Goal: Task Accomplishment & Management: Complete application form

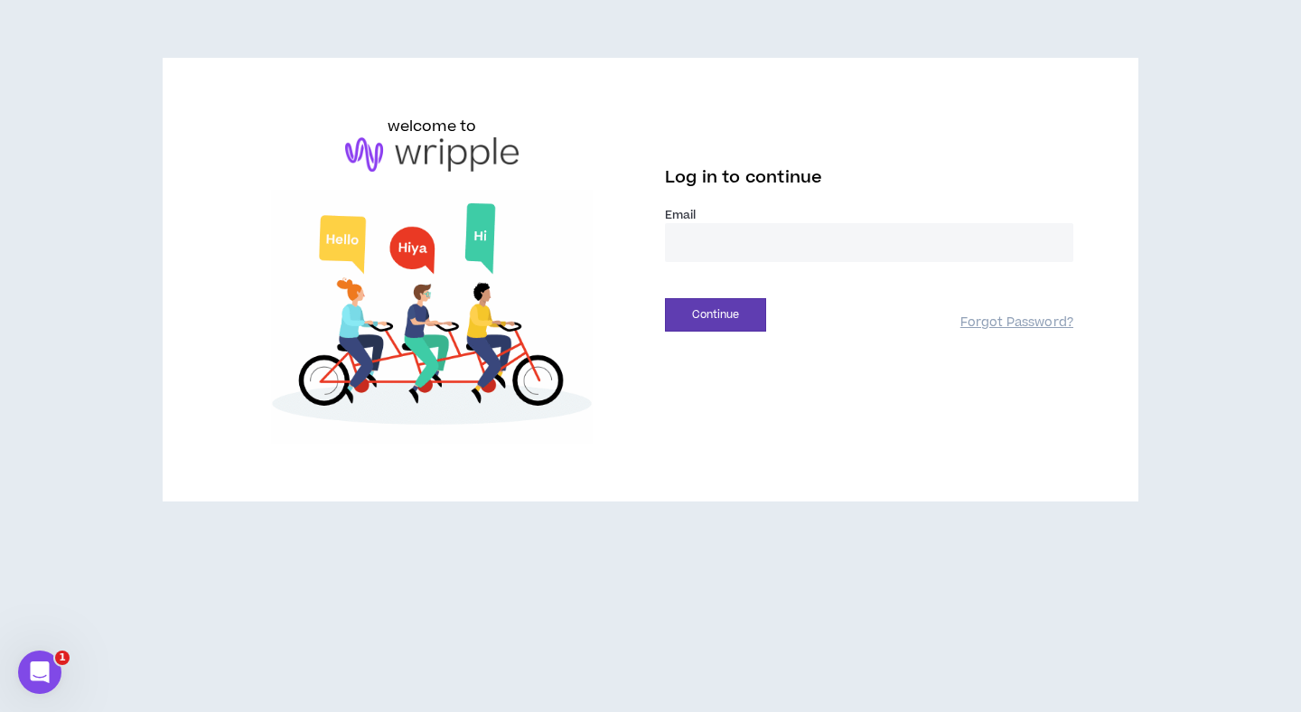
click at [866, 242] on input "email" at bounding box center [869, 242] width 408 height 39
type input "*"
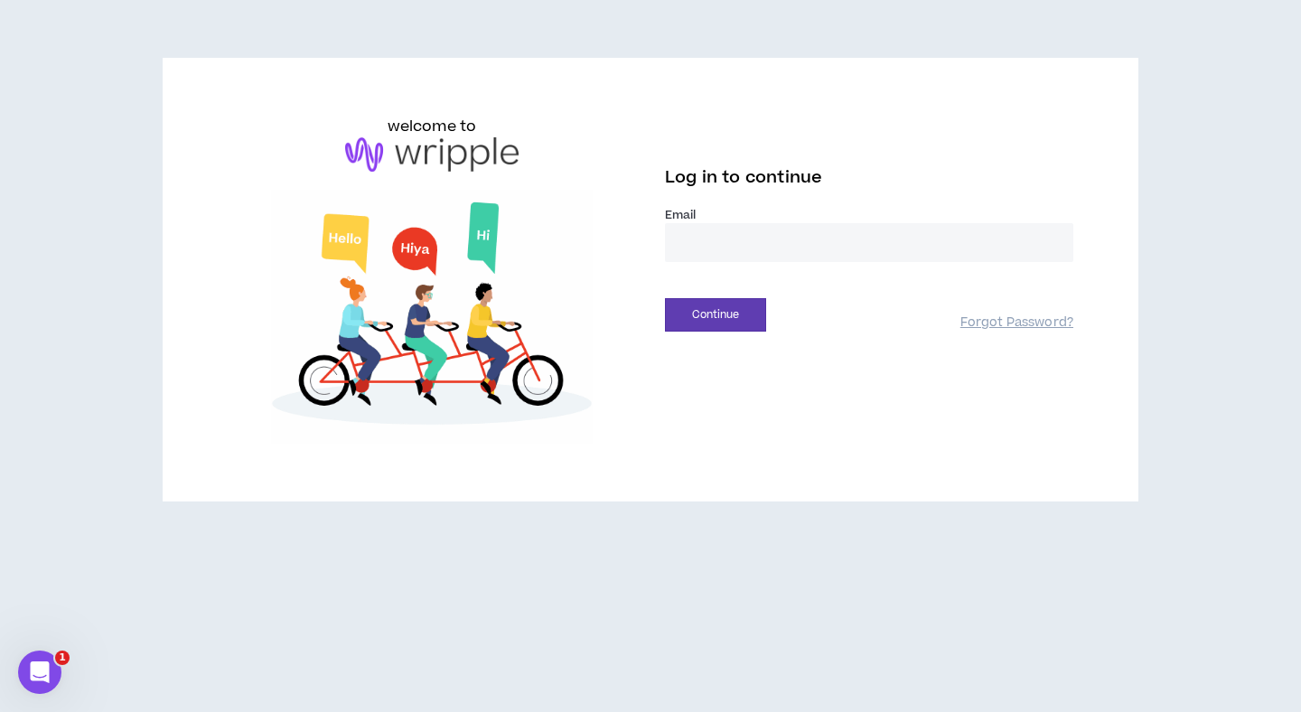
paste input "**********"
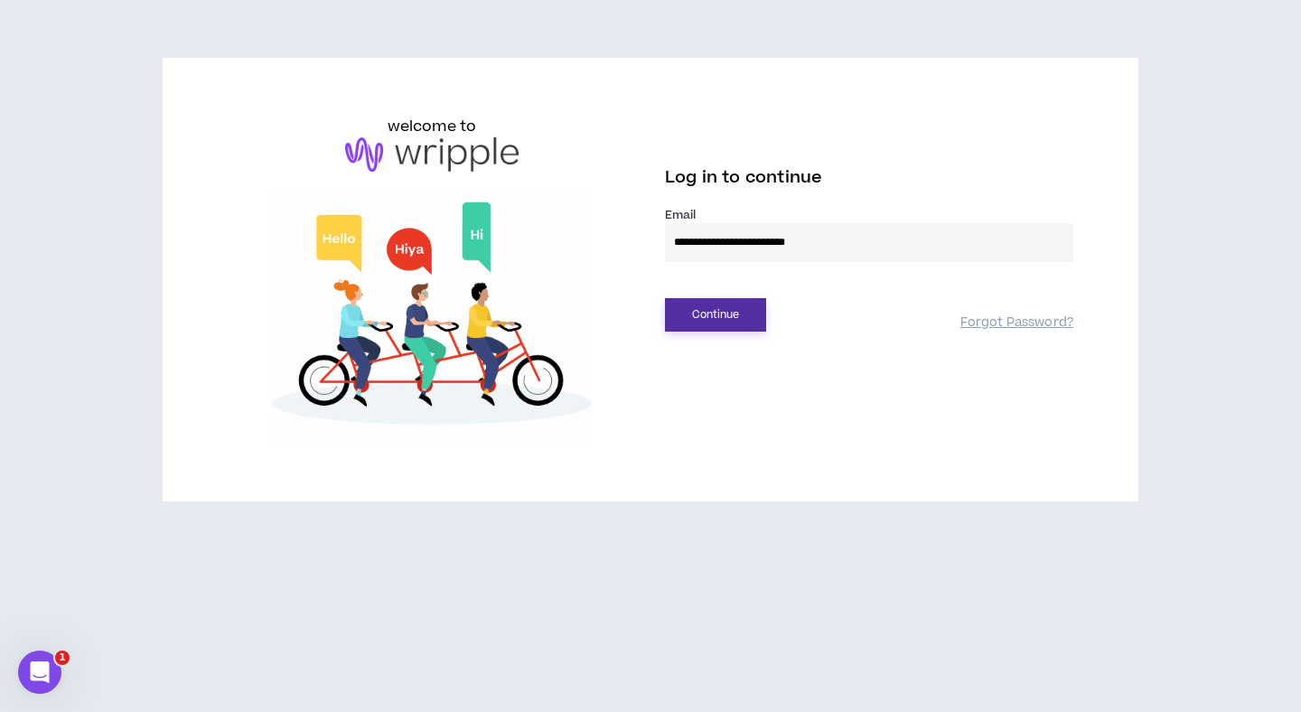
type input "**********"
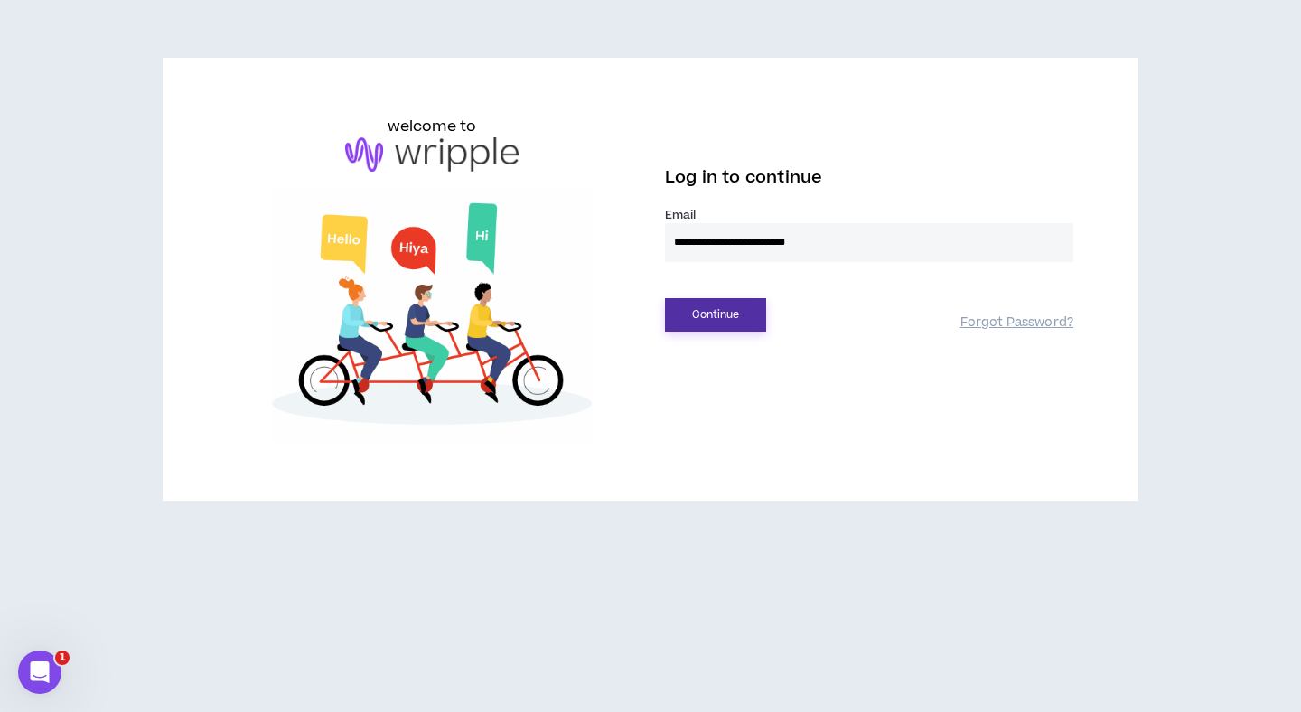
click at [724, 310] on button "Continue" at bounding box center [715, 314] width 101 height 33
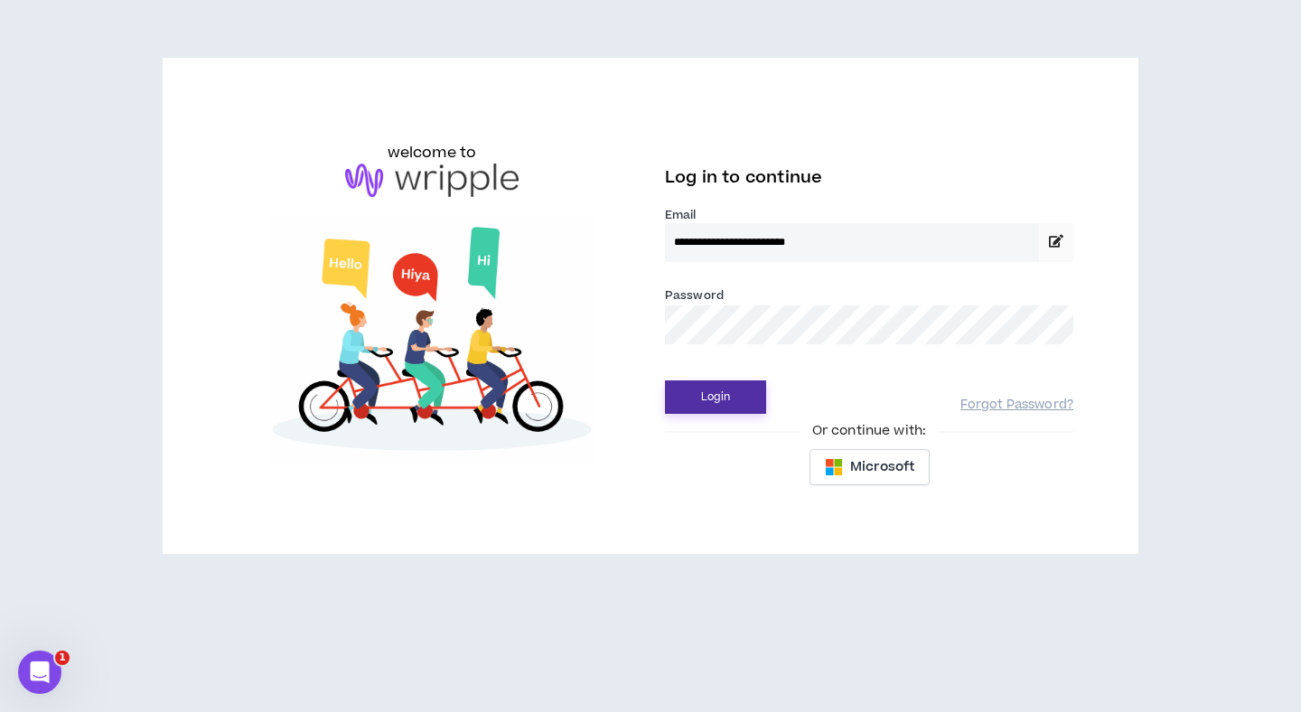
click at [721, 407] on button "Login" at bounding box center [715, 396] width 101 height 33
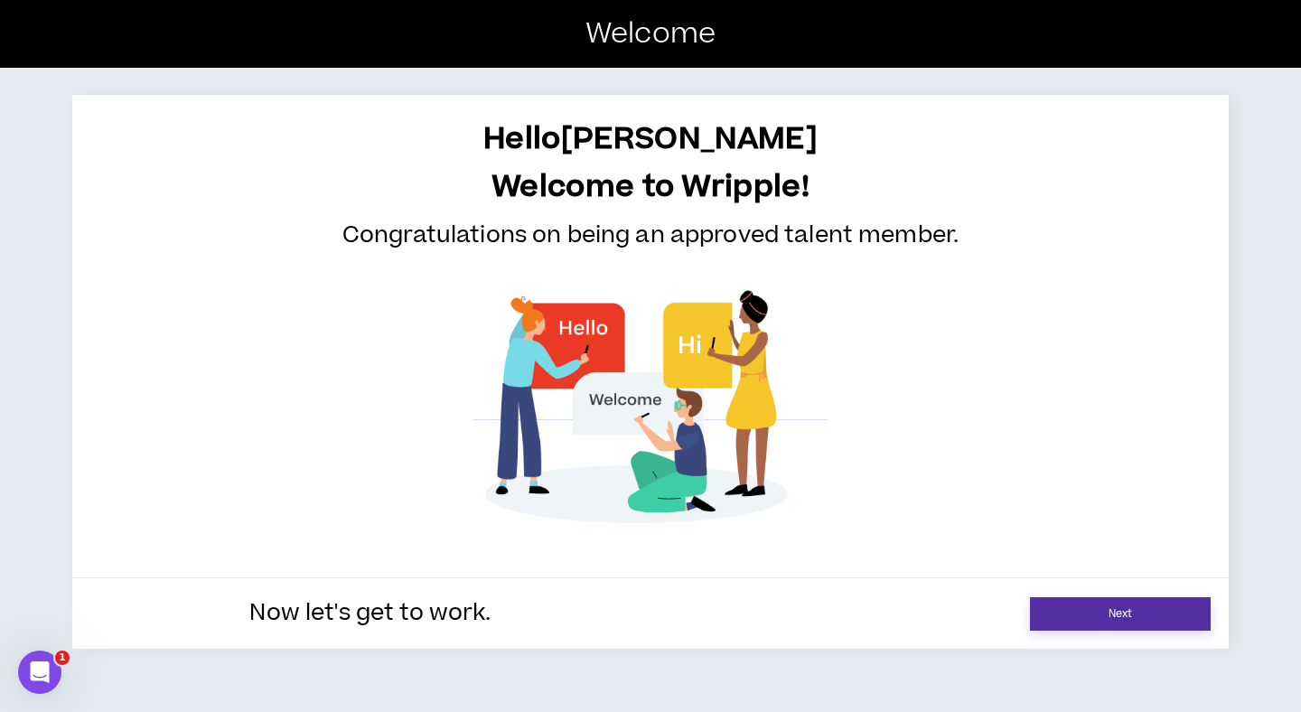
click at [1073, 608] on link "Next" at bounding box center [1120, 613] width 181 height 33
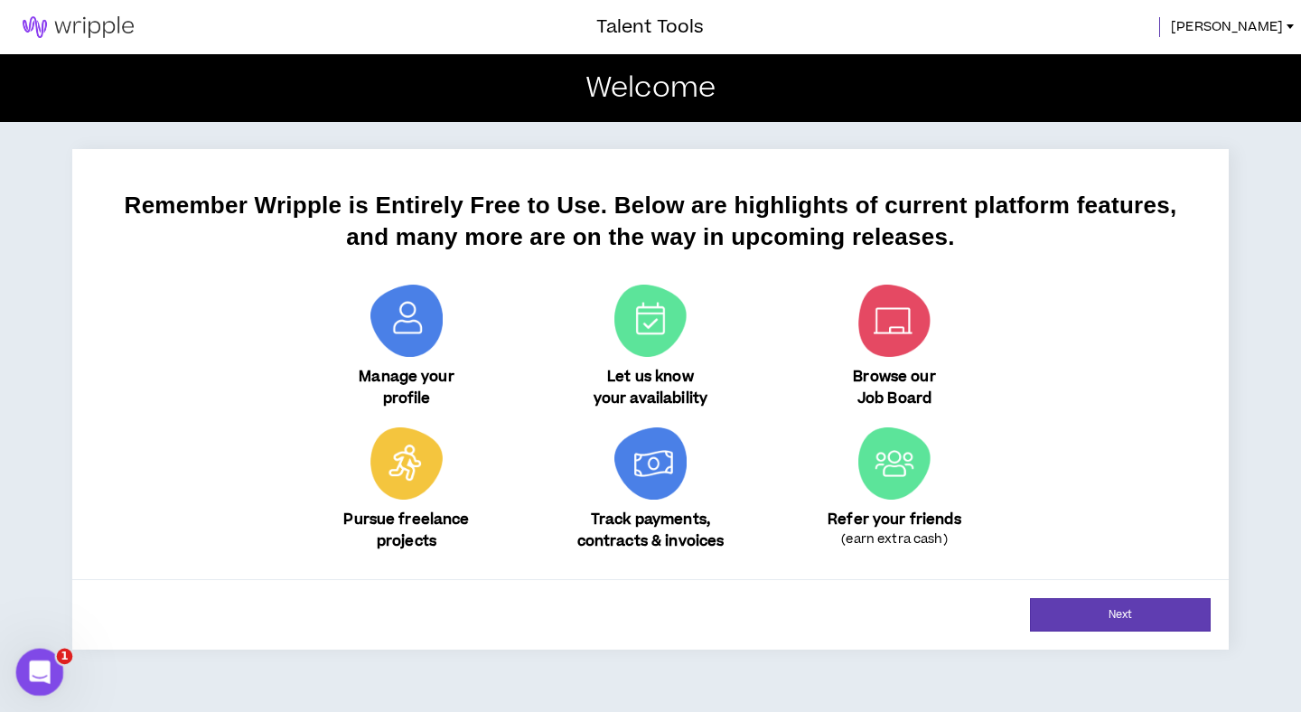
click at [47, 659] on div "Open Intercom Messenger" at bounding box center [37, 670] width 60 height 60
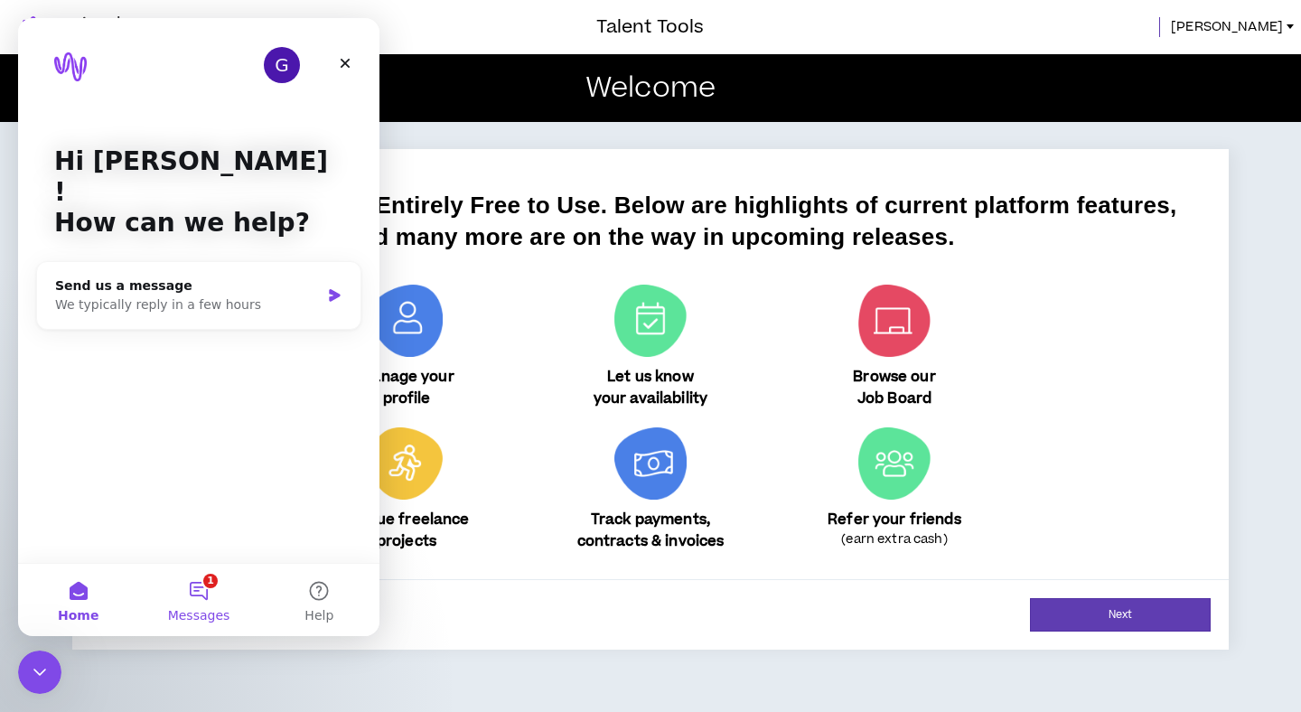
click at [204, 593] on button "1 Messages" at bounding box center [198, 600] width 120 height 72
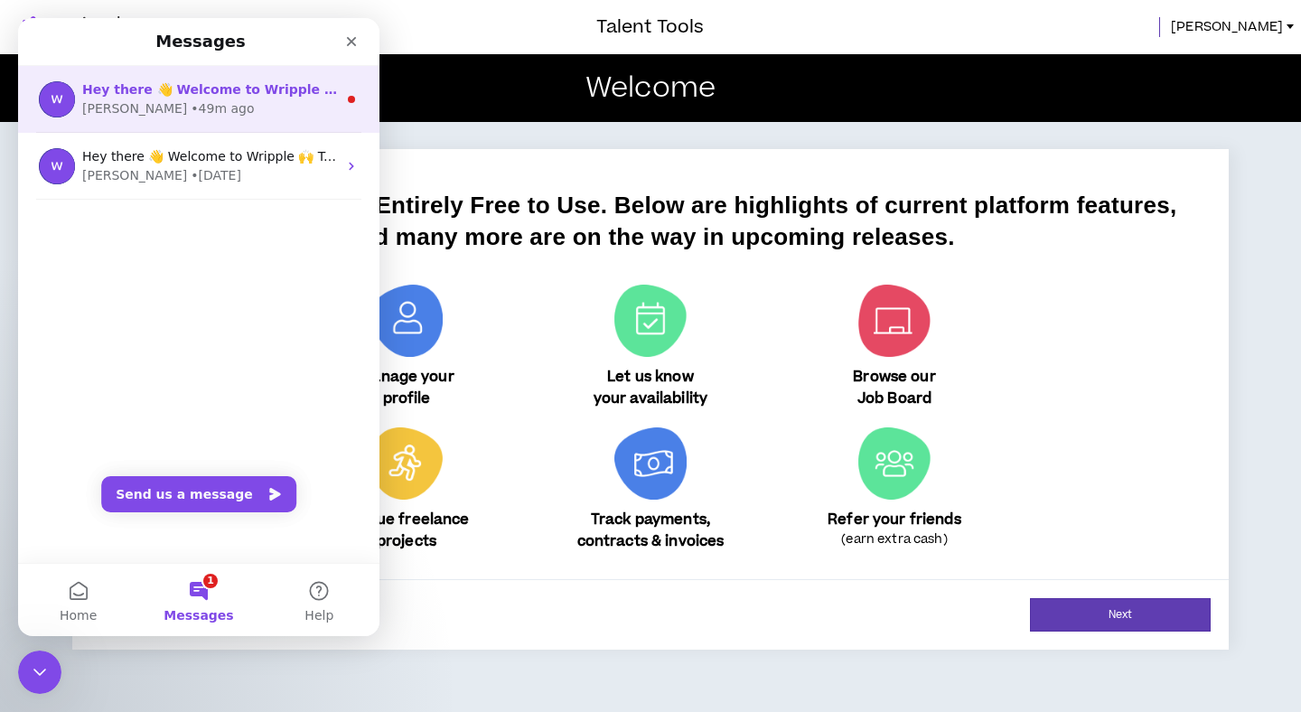
click at [278, 115] on div "[PERSON_NAME] • 49m ago" at bounding box center [209, 108] width 255 height 19
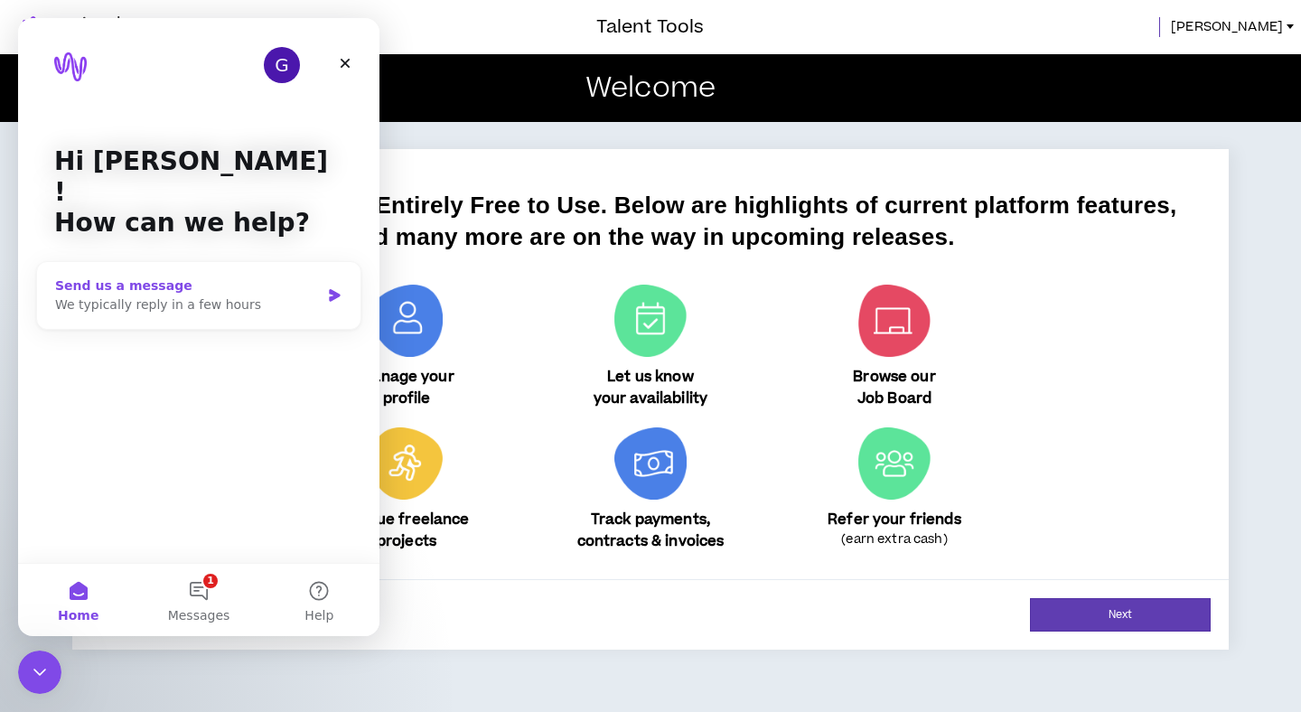
click at [313, 289] on div "Send us a message We typically reply in a few hours" at bounding box center [198, 295] width 323 height 67
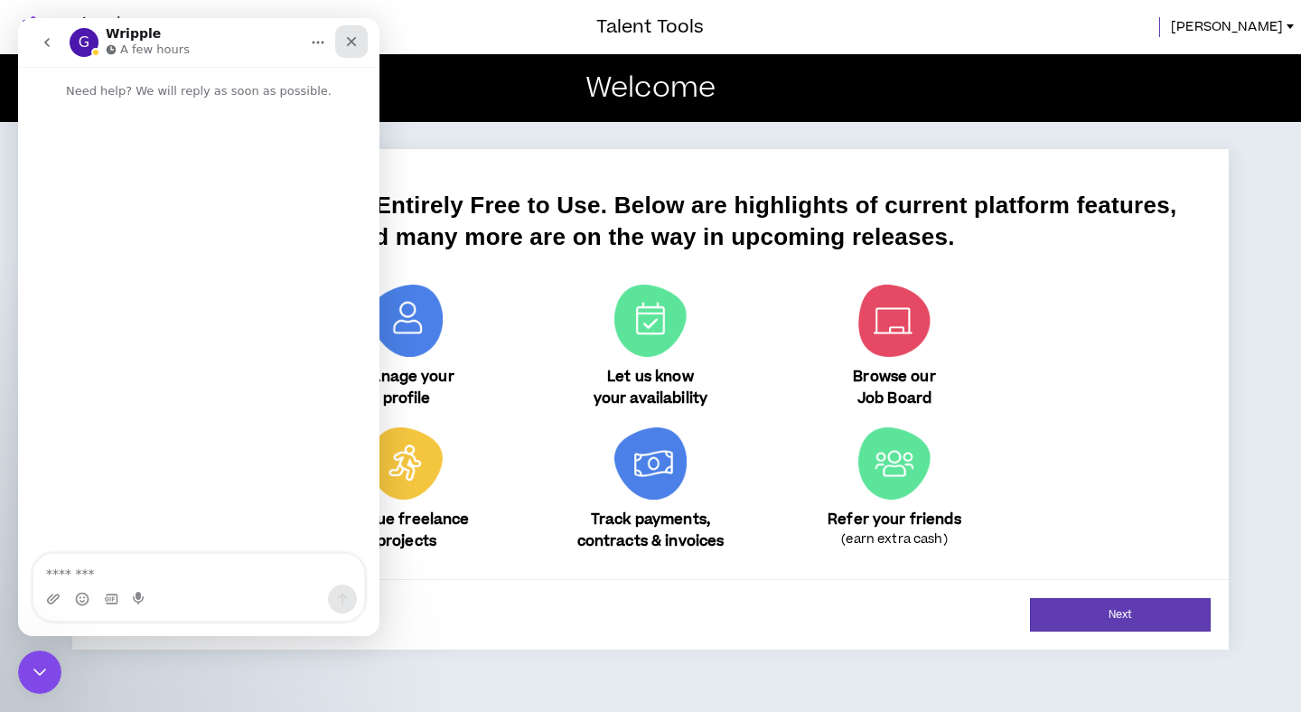
click at [355, 45] on icon "Close" at bounding box center [351, 41] width 14 height 14
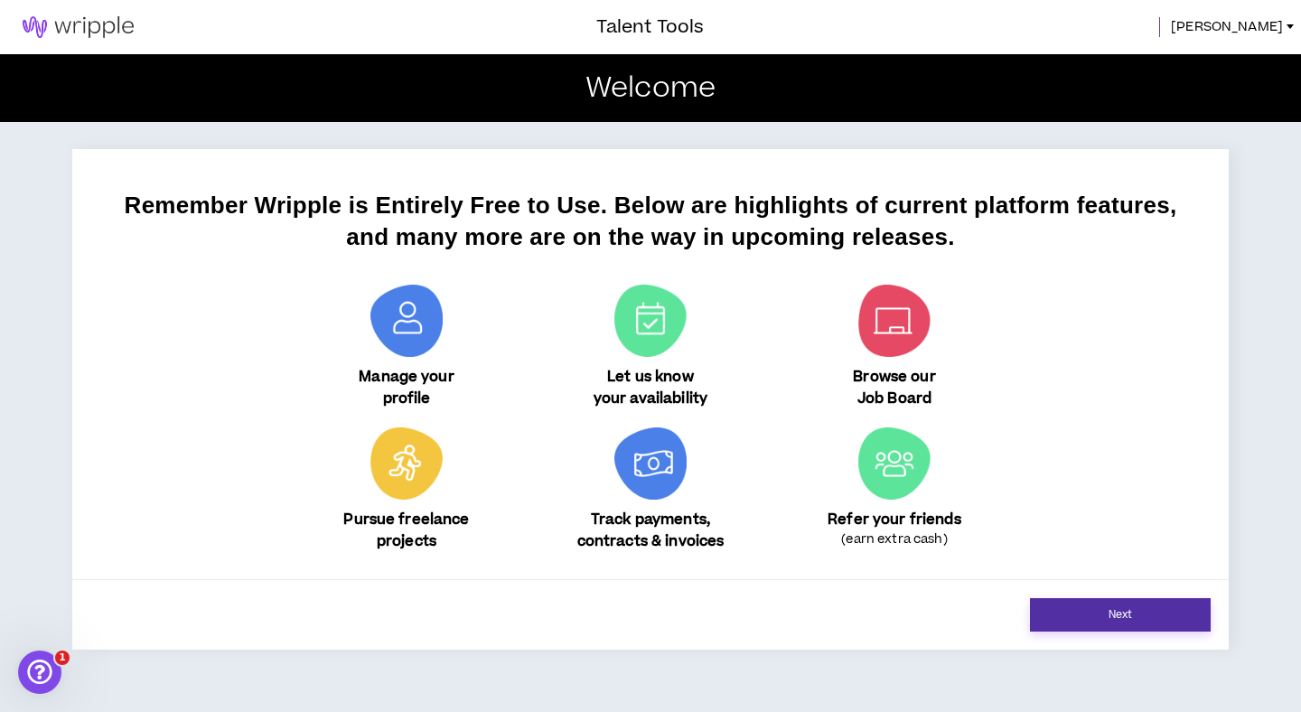
click at [1052, 614] on link "Next" at bounding box center [1120, 614] width 181 height 33
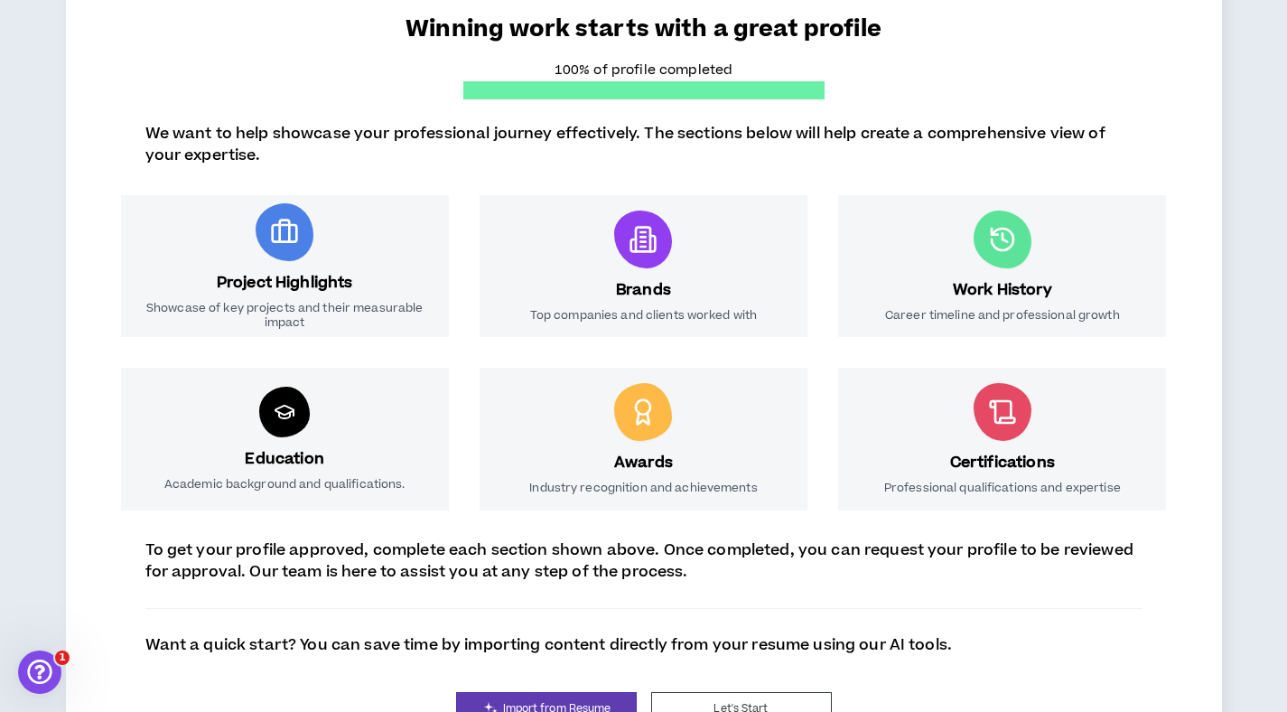
scroll to position [248, 0]
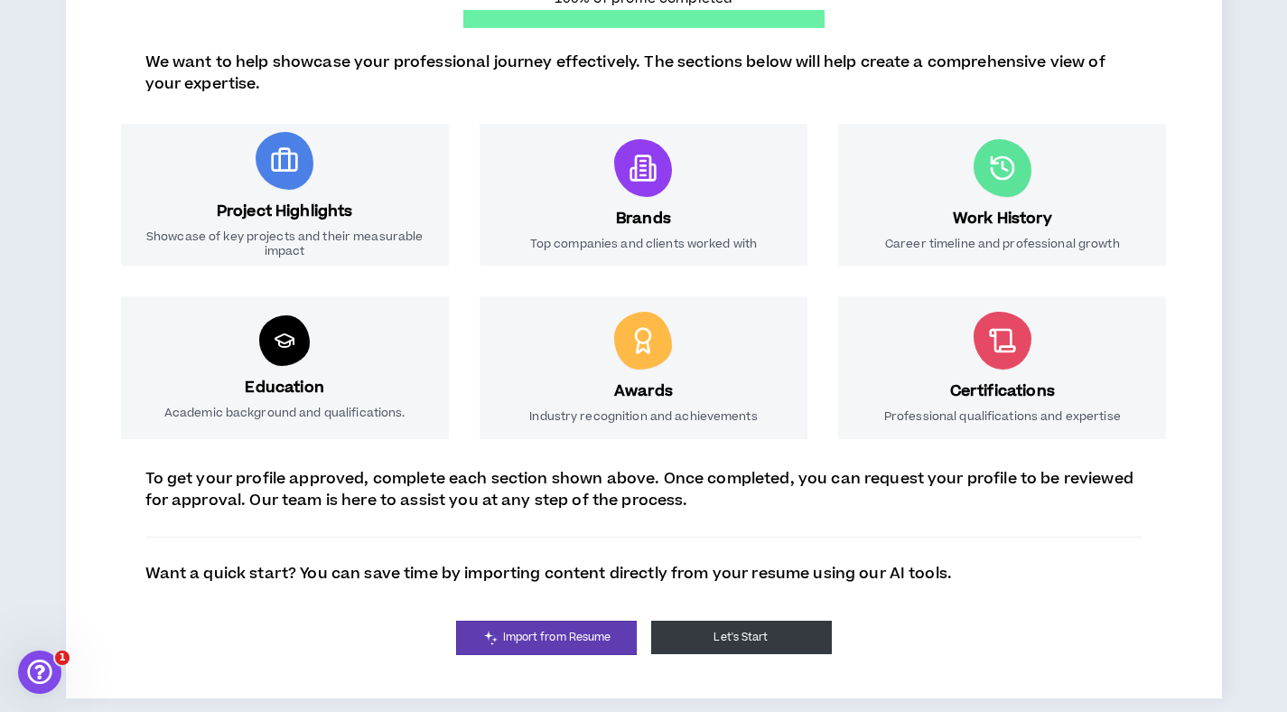
click at [705, 634] on button "Let's Start" at bounding box center [741, 637] width 181 height 33
select select "*"
select select "US"
select select "*******"
select select "*"
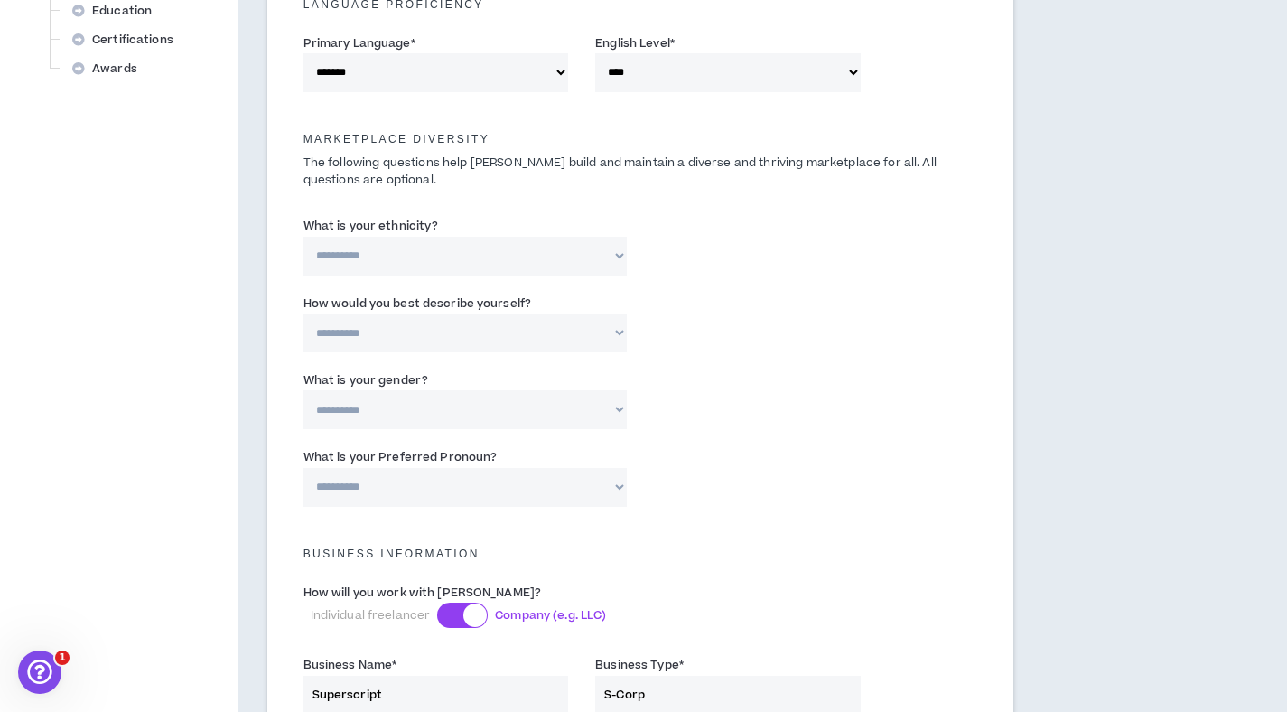
scroll to position [1361, 0]
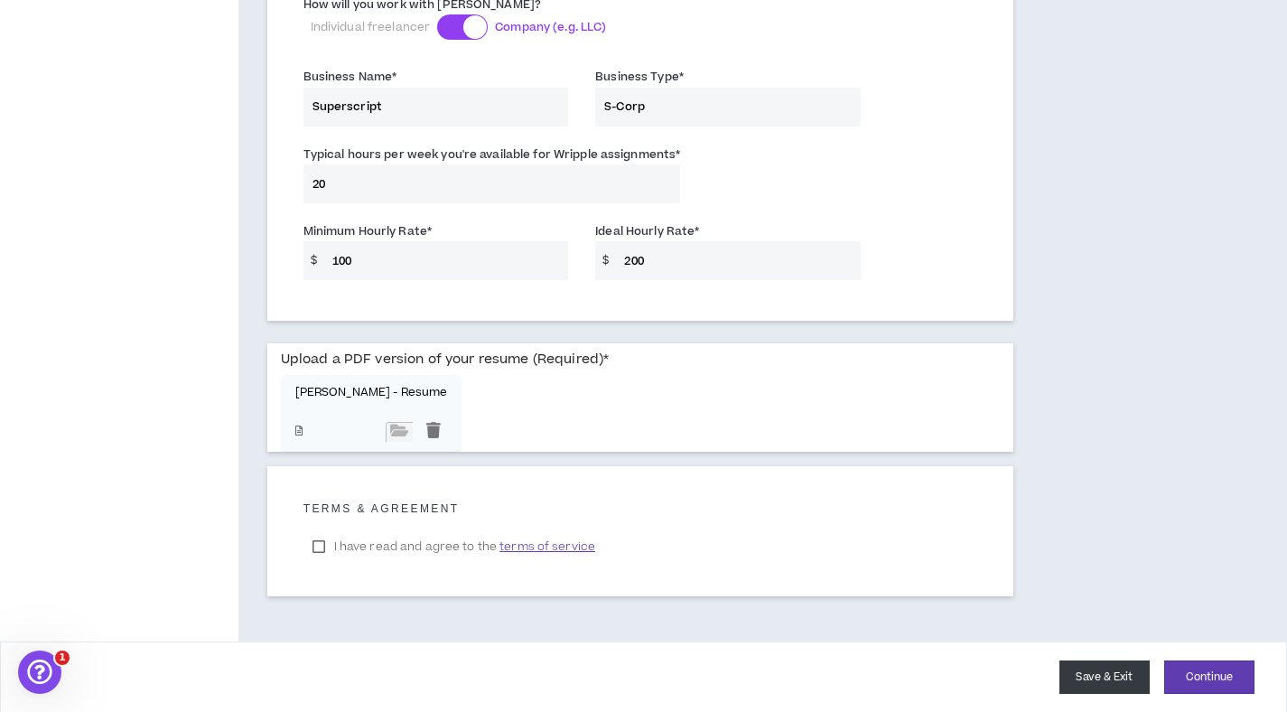
click at [1085, 671] on button "Save & Exit" at bounding box center [1105, 676] width 90 height 33
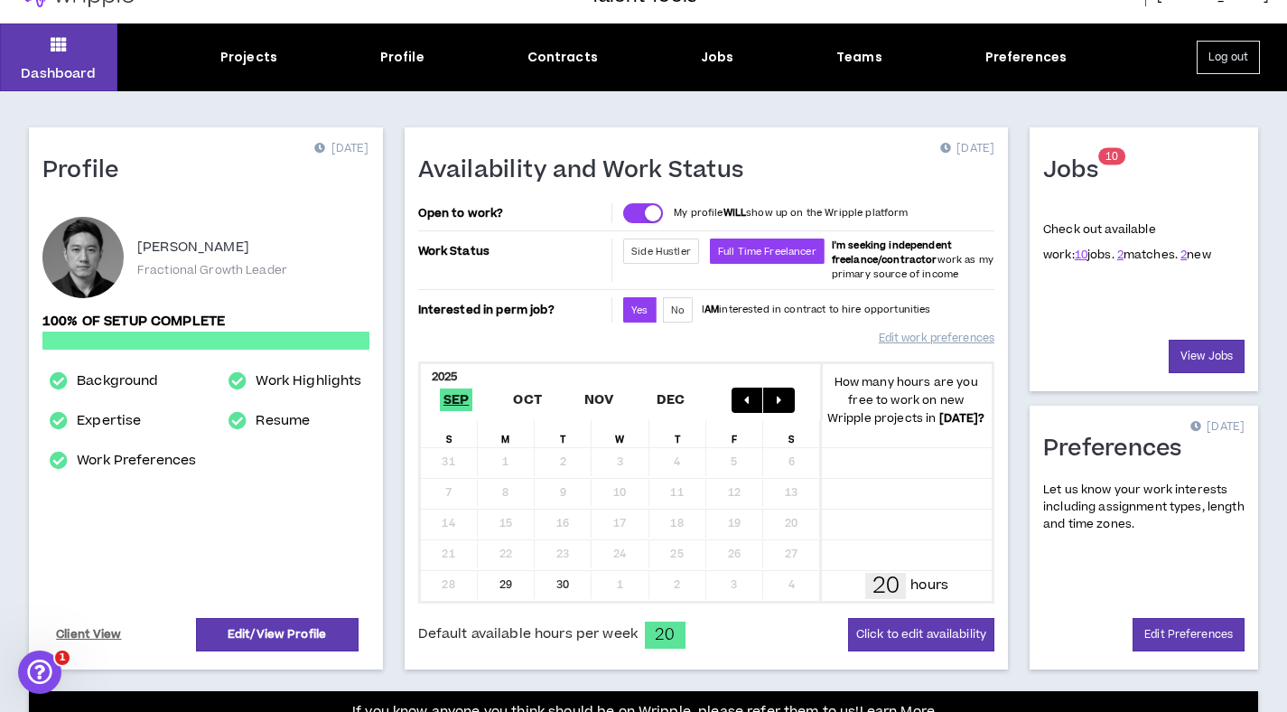
scroll to position [27, 0]
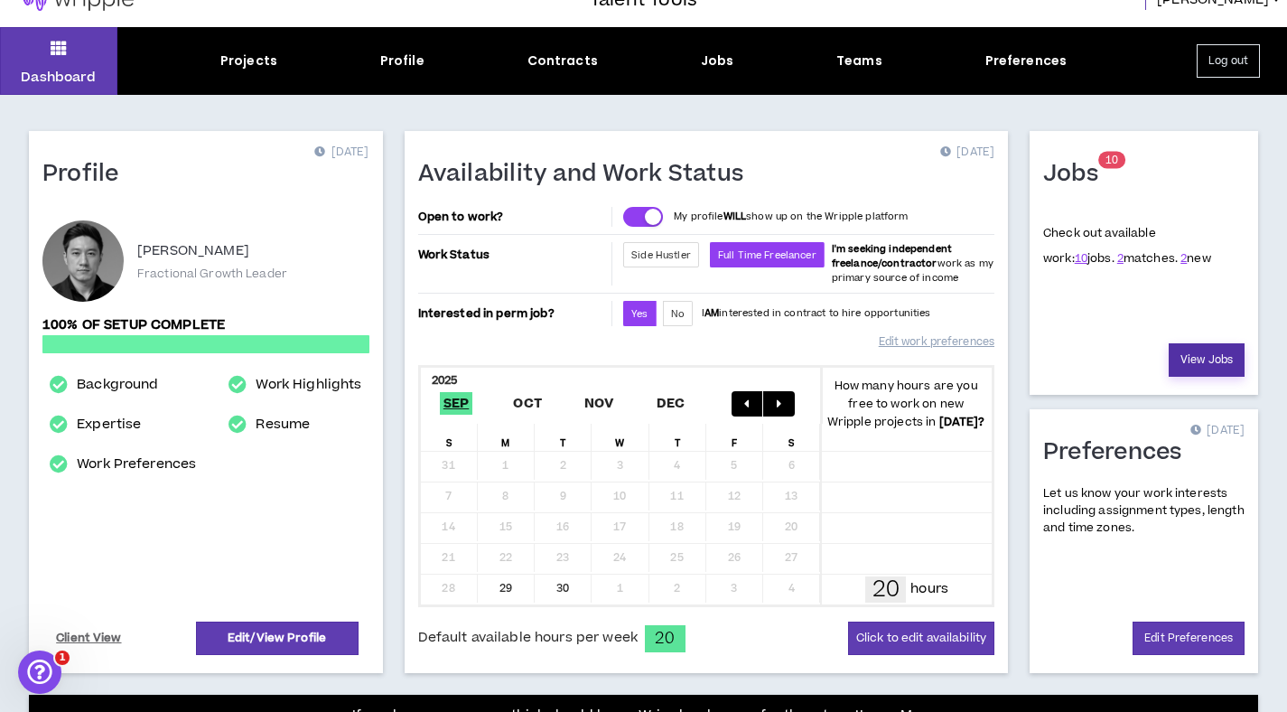
click at [1193, 355] on link "View Jobs" at bounding box center [1207, 359] width 76 height 33
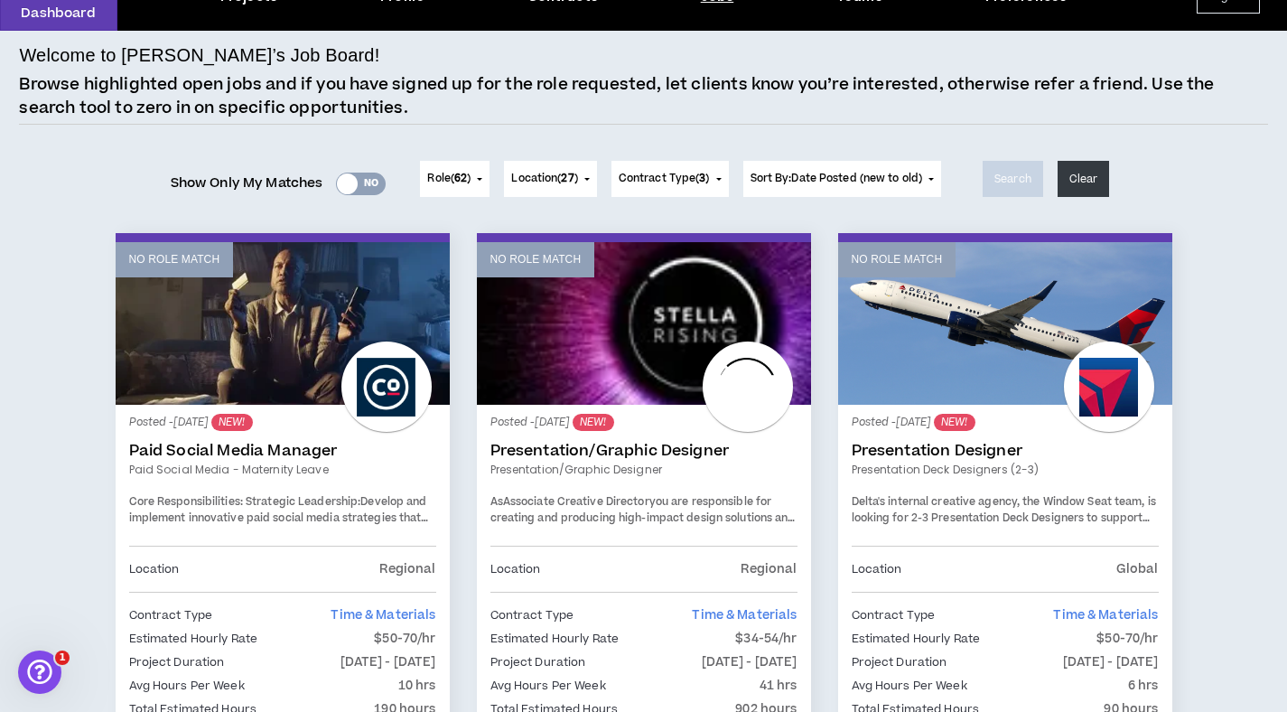
scroll to position [91, 0]
click at [370, 184] on div "Yes No" at bounding box center [361, 184] width 50 height 23
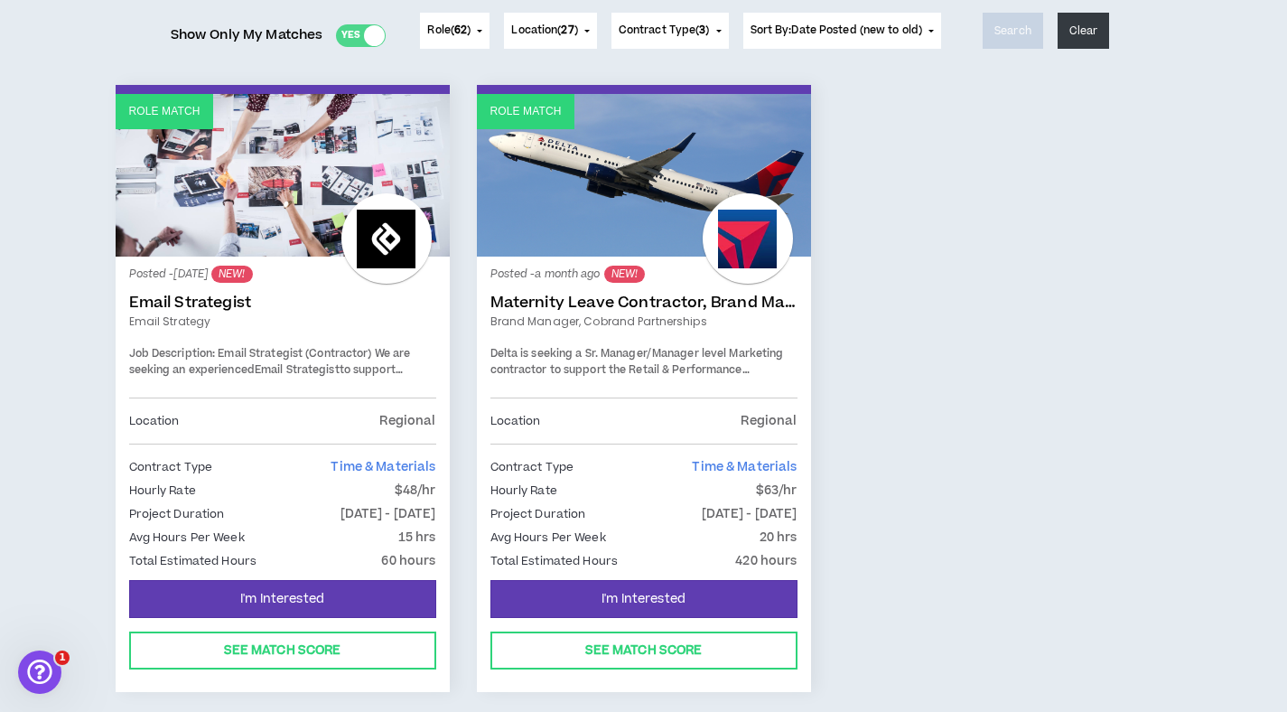
scroll to position [56, 0]
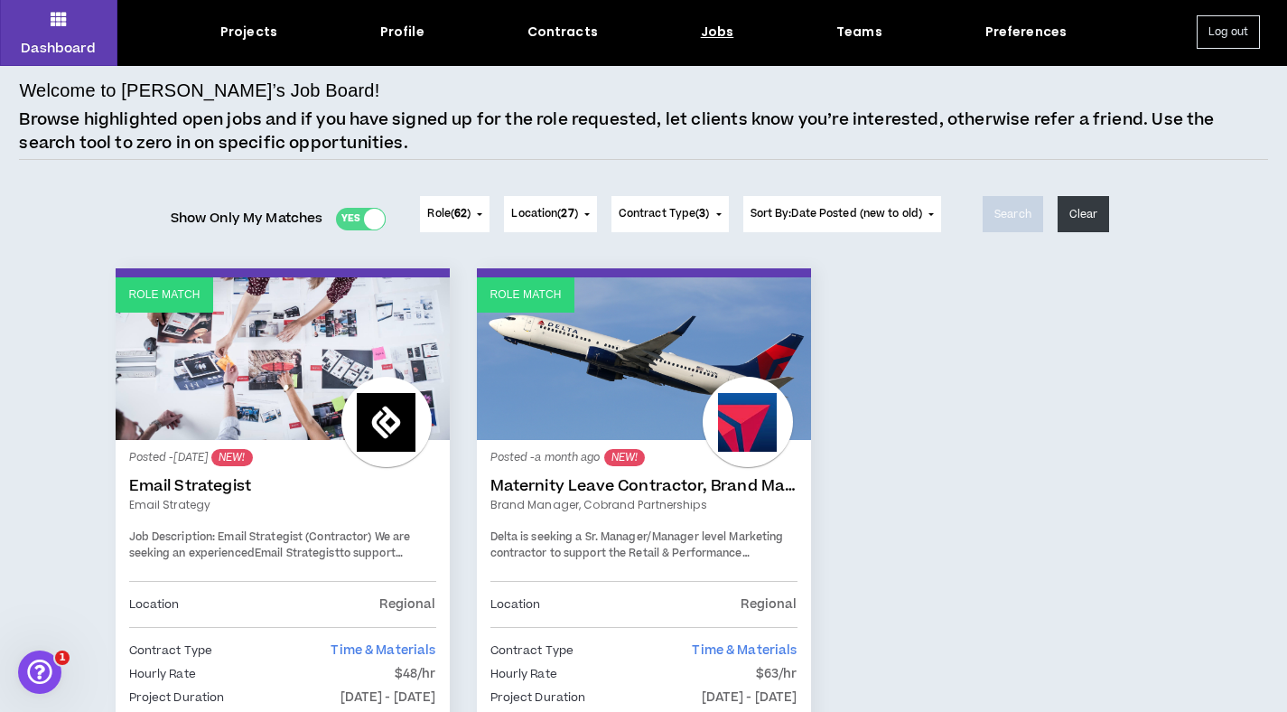
click at [376, 223] on div at bounding box center [374, 219] width 21 height 21
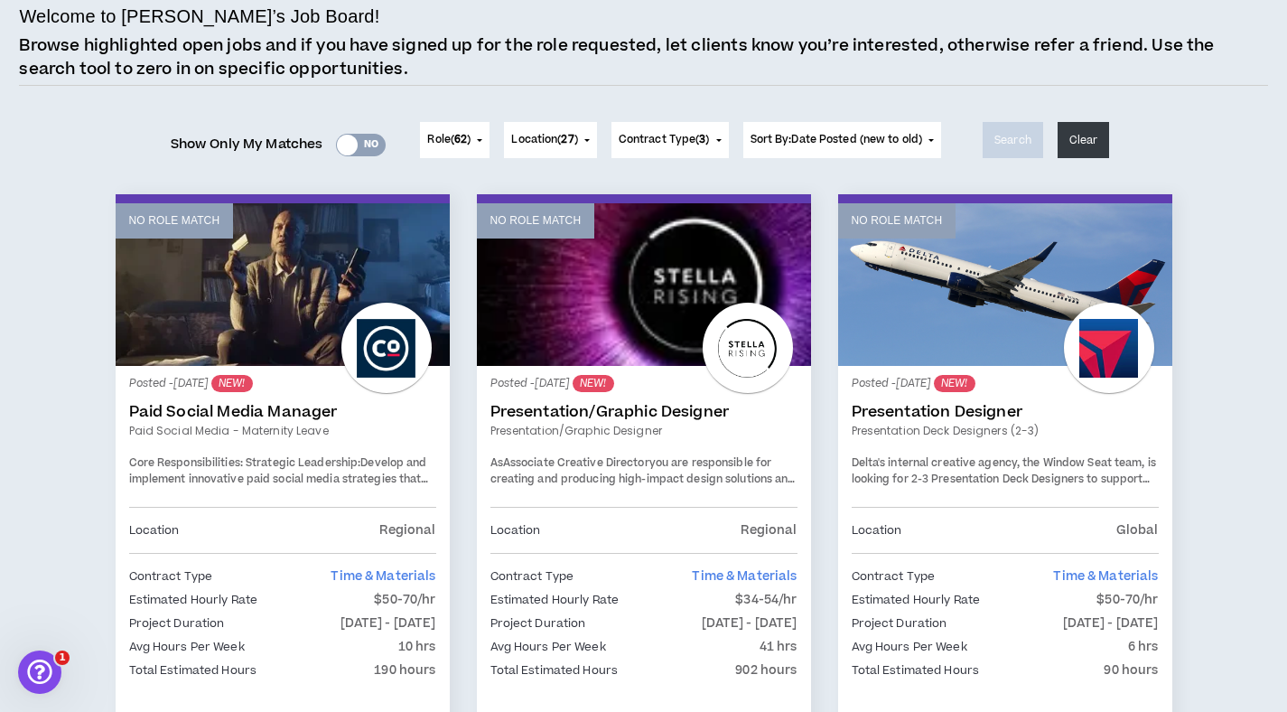
scroll to position [54, 0]
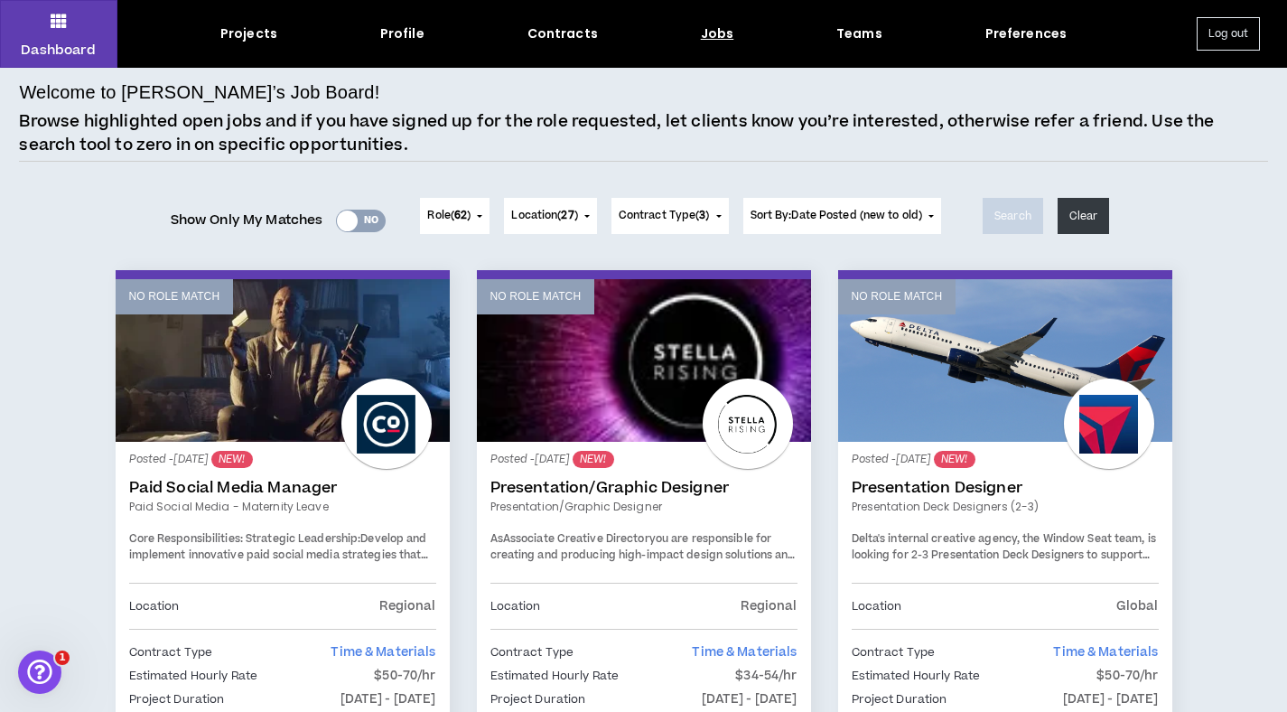
click at [461, 220] on span "62" at bounding box center [460, 215] width 13 height 15
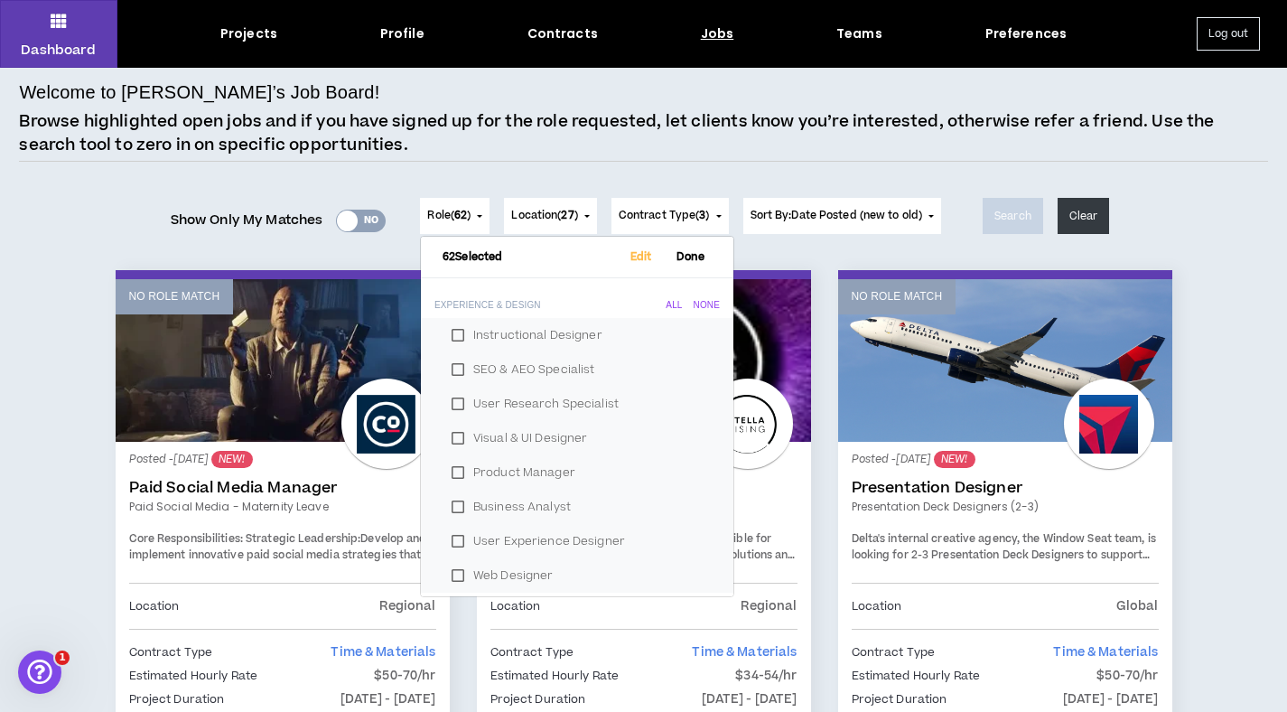
click at [536, 218] on span "Location ( 27 )" at bounding box center [544, 216] width 66 height 16
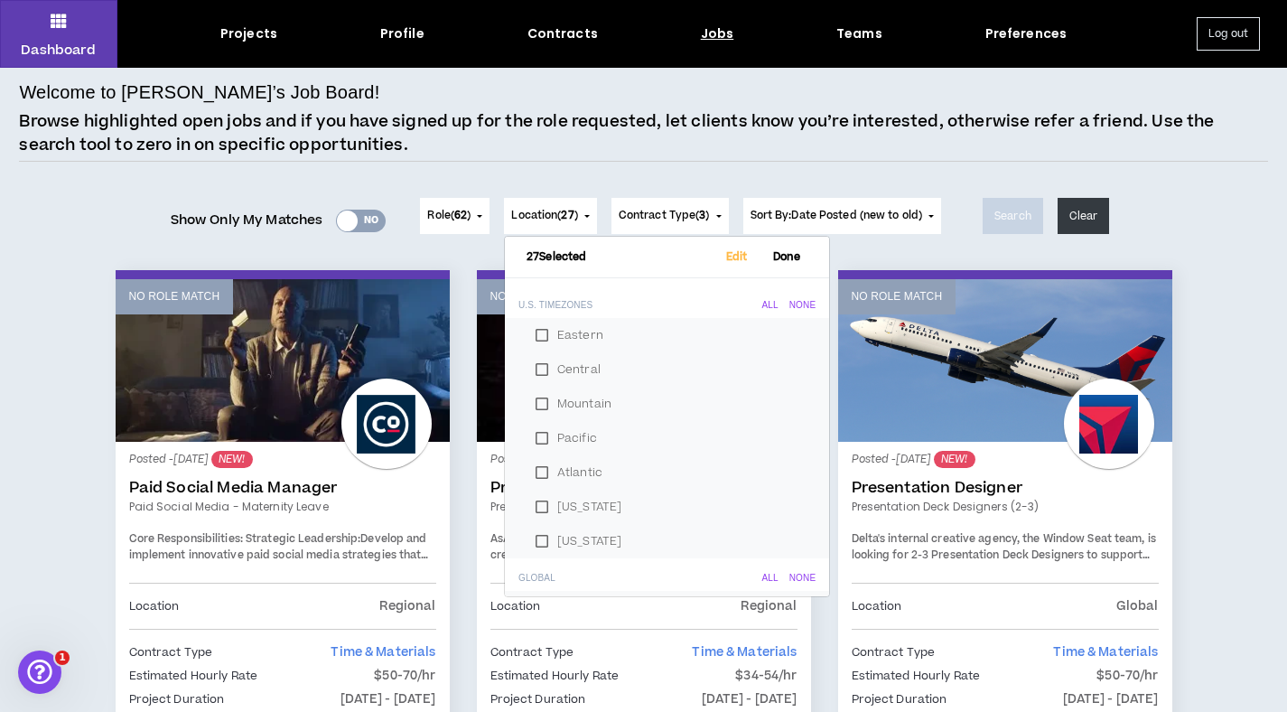
click at [656, 226] on button "Contract Type ( 3 )" at bounding box center [670, 216] width 117 height 36
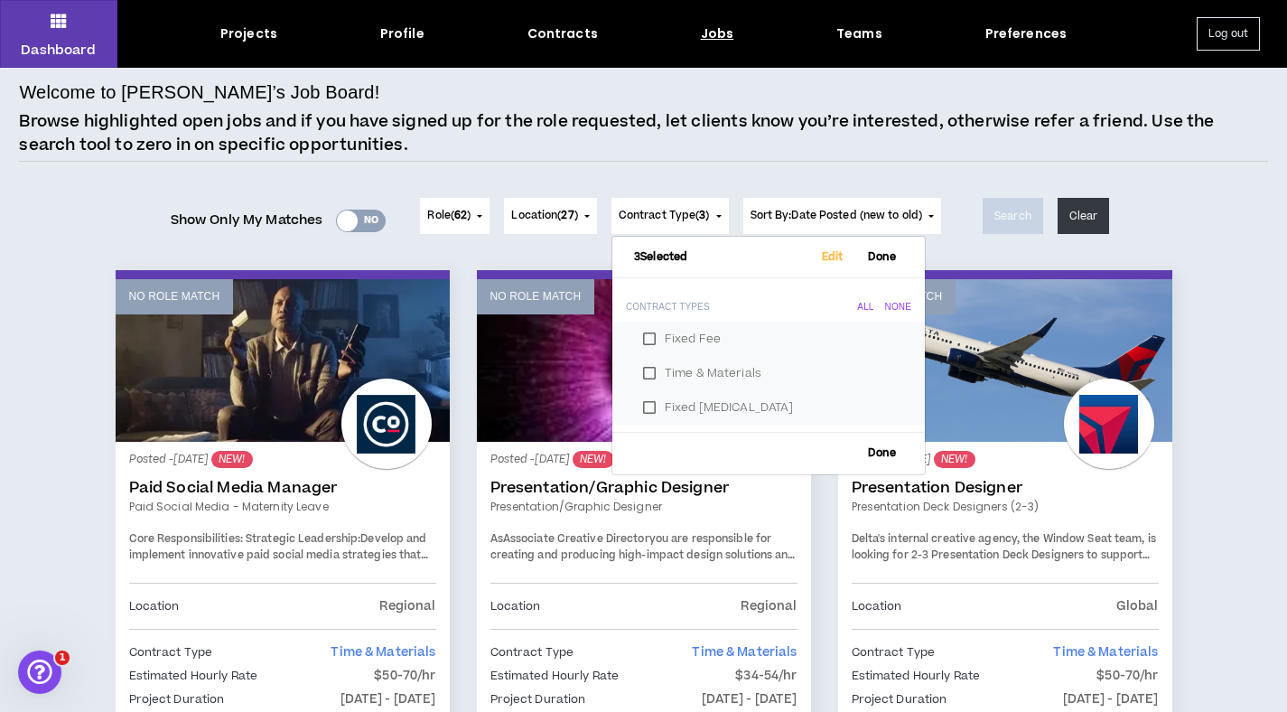
click at [449, 219] on span "Role ( 62 )" at bounding box center [448, 216] width 43 height 16
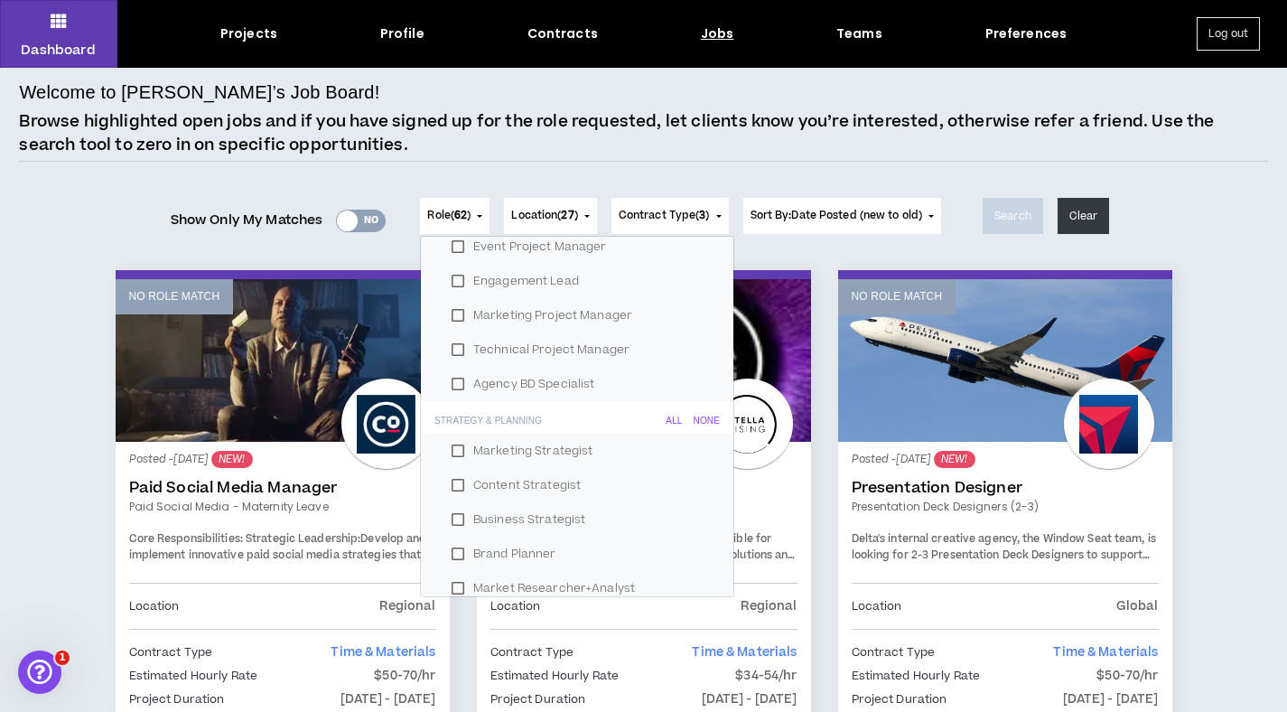
scroll to position [2095, 0]
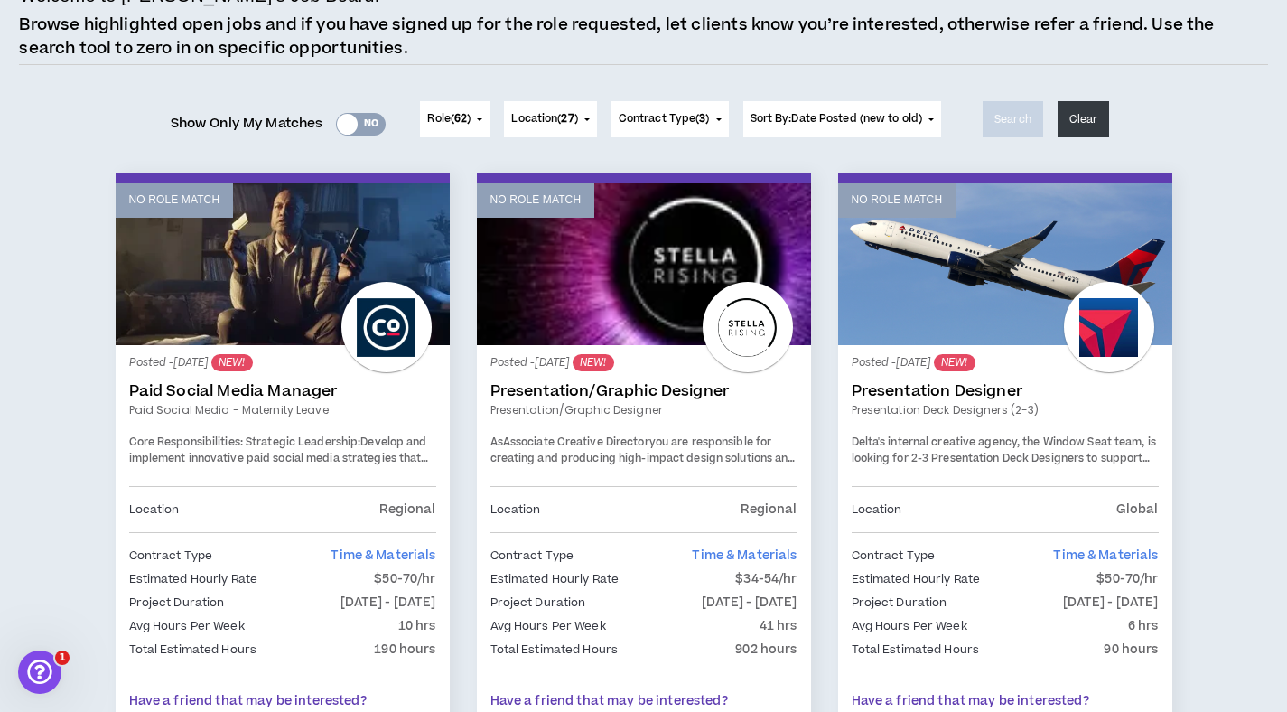
scroll to position [0, 0]
